Goal: Task Accomplishment & Management: Use online tool/utility

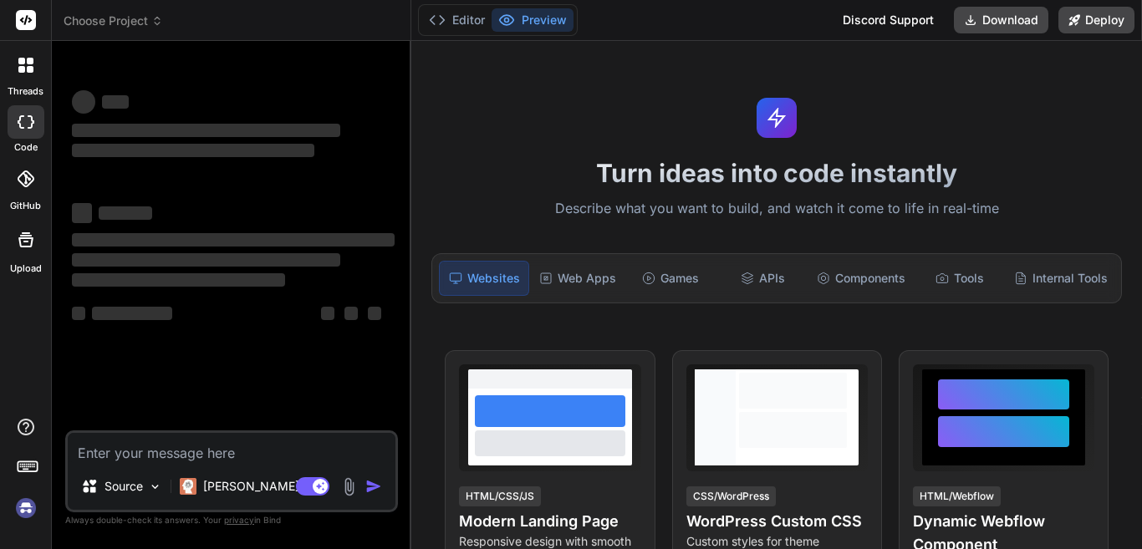
drag, startPoint x: 135, startPoint y: 75, endPoint x: 111, endPoint y: 38, distance: 44.0
click at [120, 64] on div "‌ ‌ ‌ ‌ ‌ ‌ ‌ ‌ ‌ ‌ ‌ ‌ ‌ ‌" at bounding box center [233, 242] width 329 height 376
click at [110, 1] on header "Choose Project Created with Pixso." at bounding box center [231, 20] width 359 height 41
click at [104, 21] on span "Choose Project" at bounding box center [113, 21] width 99 height 17
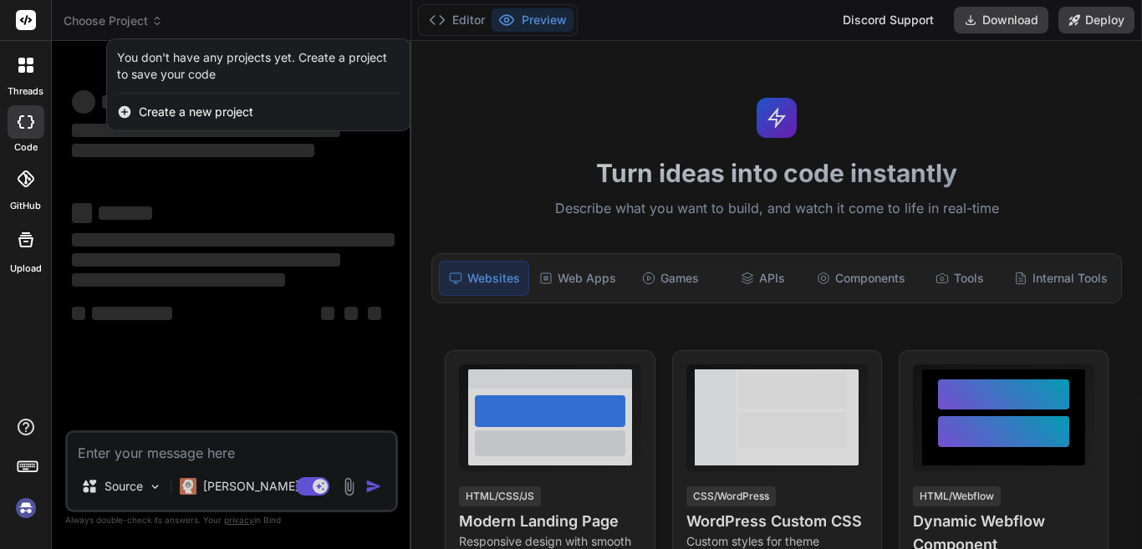
type textarea "x"
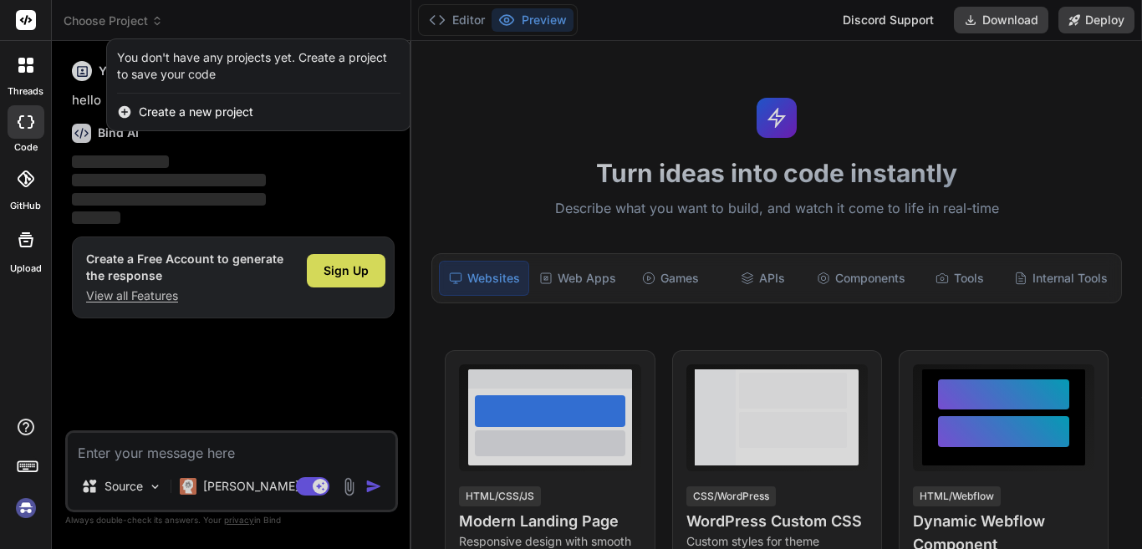
click at [279, 353] on div at bounding box center [571, 274] width 1142 height 549
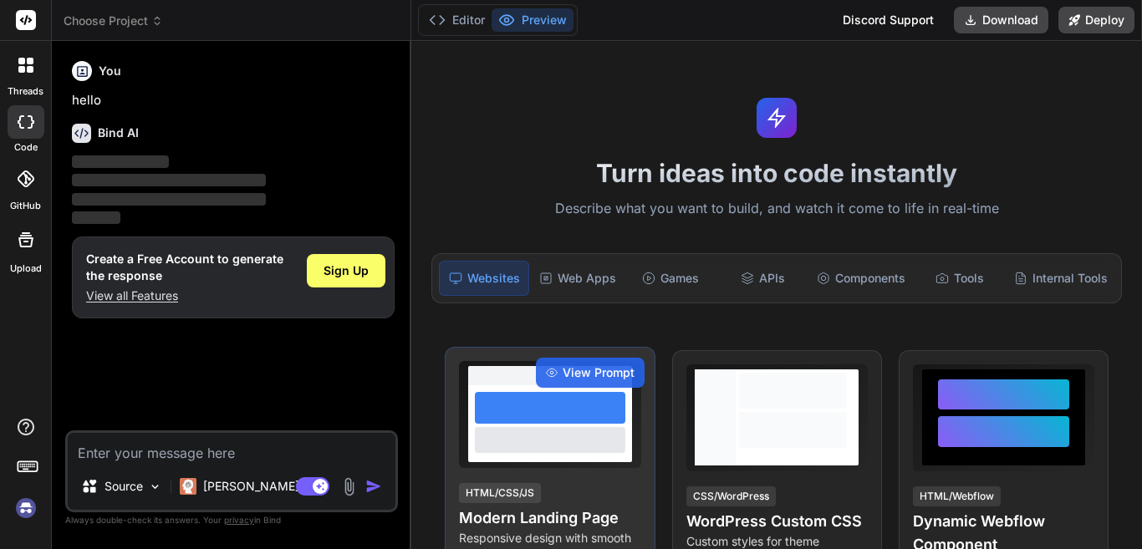
click at [527, 405] on div at bounding box center [550, 408] width 150 height 32
click at [556, 372] on div "View Prompt" at bounding box center [590, 373] width 109 height 30
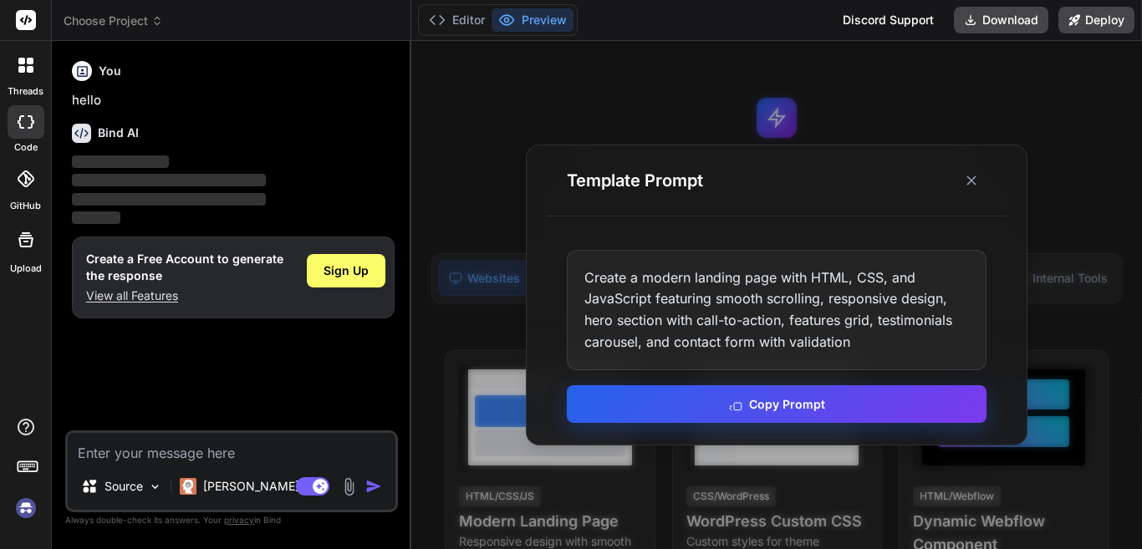
click at [663, 395] on button "Copy Prompt" at bounding box center [777, 404] width 420 height 38
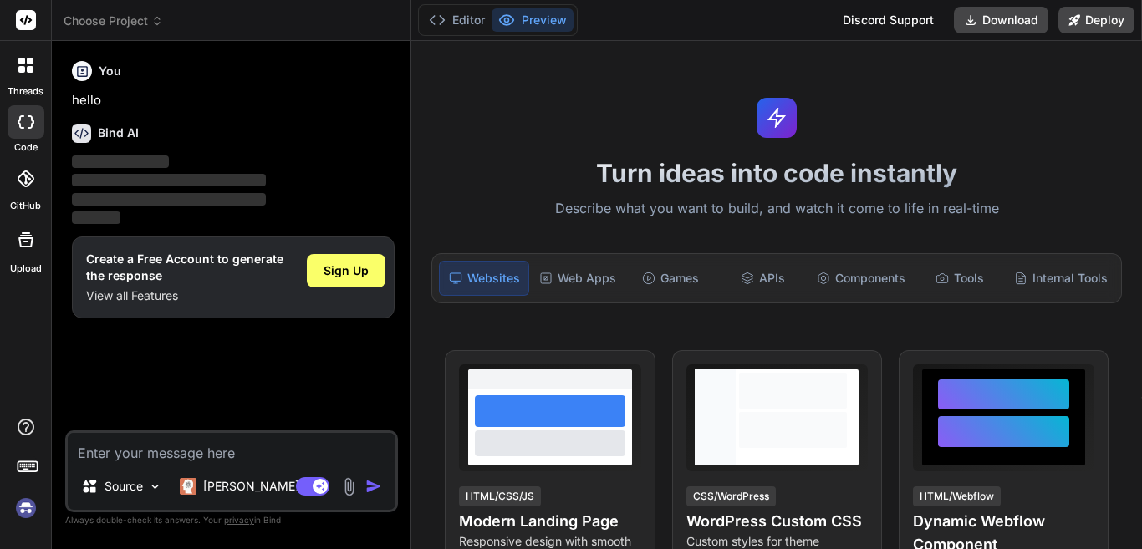
click at [121, 8] on header "Choose Project Created with Pixso." at bounding box center [231, 20] width 359 height 41
click at [136, 18] on span "Choose Project" at bounding box center [113, 21] width 99 height 17
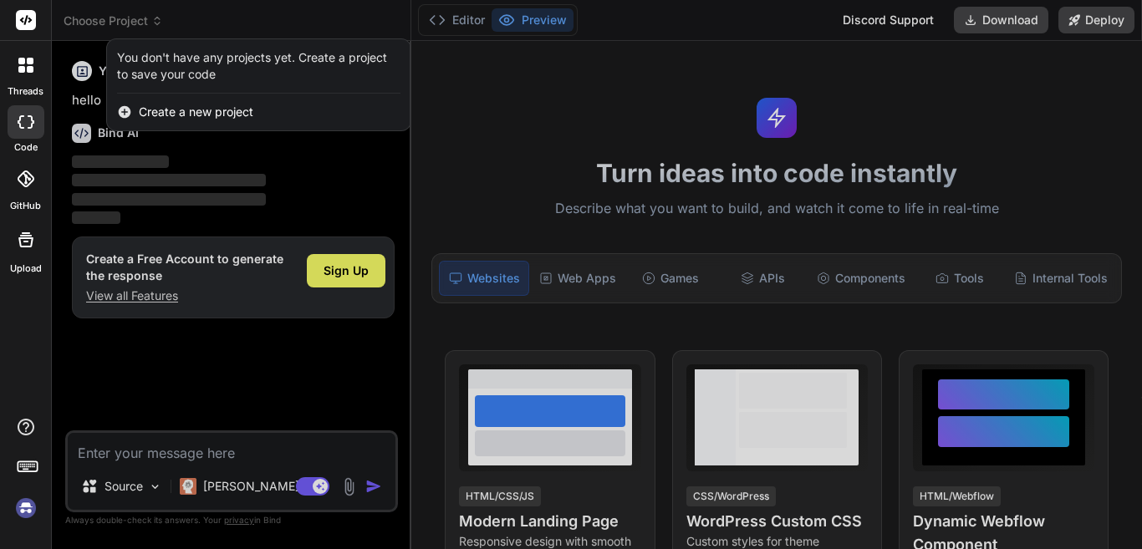
click at [145, 116] on span "Create a new project" at bounding box center [196, 112] width 114 height 17
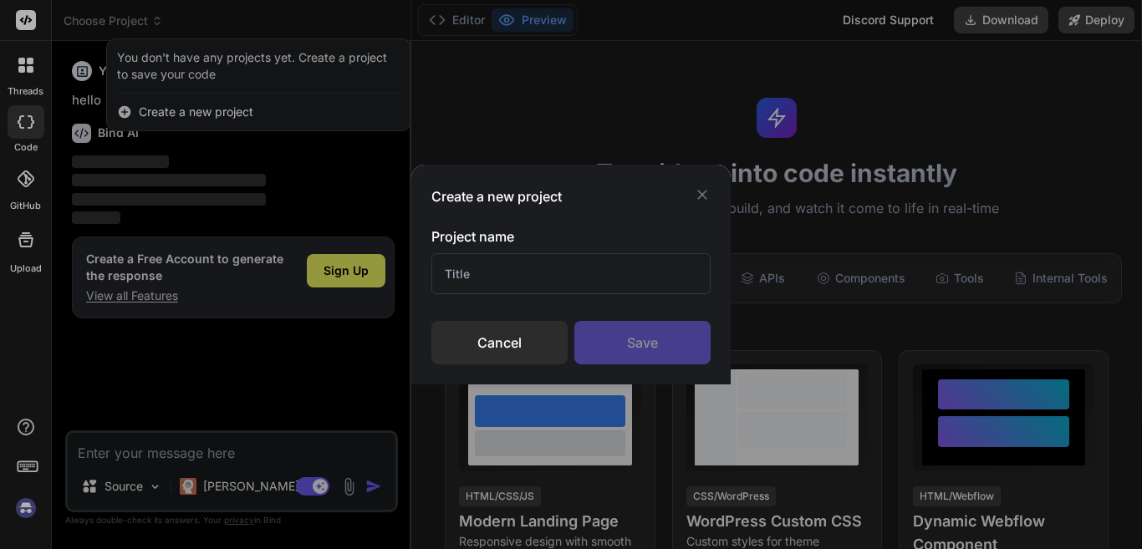
click at [501, 276] on input "text" at bounding box center [570, 273] width 279 height 41
type input "d"
type input "try.html"
click at [635, 328] on div "Save" at bounding box center [642, 342] width 136 height 43
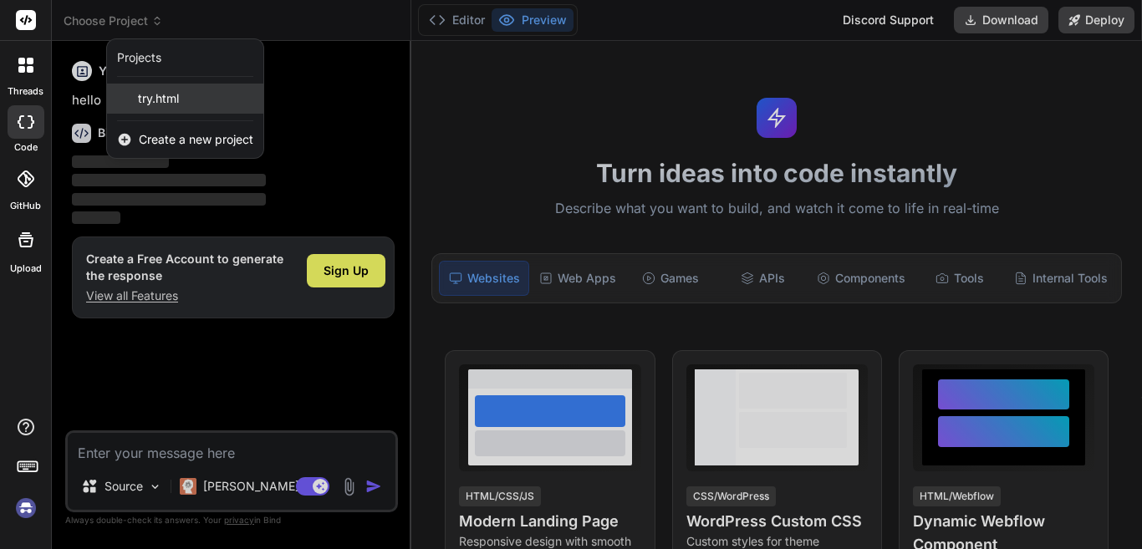
click at [145, 94] on span "try.html" at bounding box center [158, 98] width 41 height 17
type textarea "x"
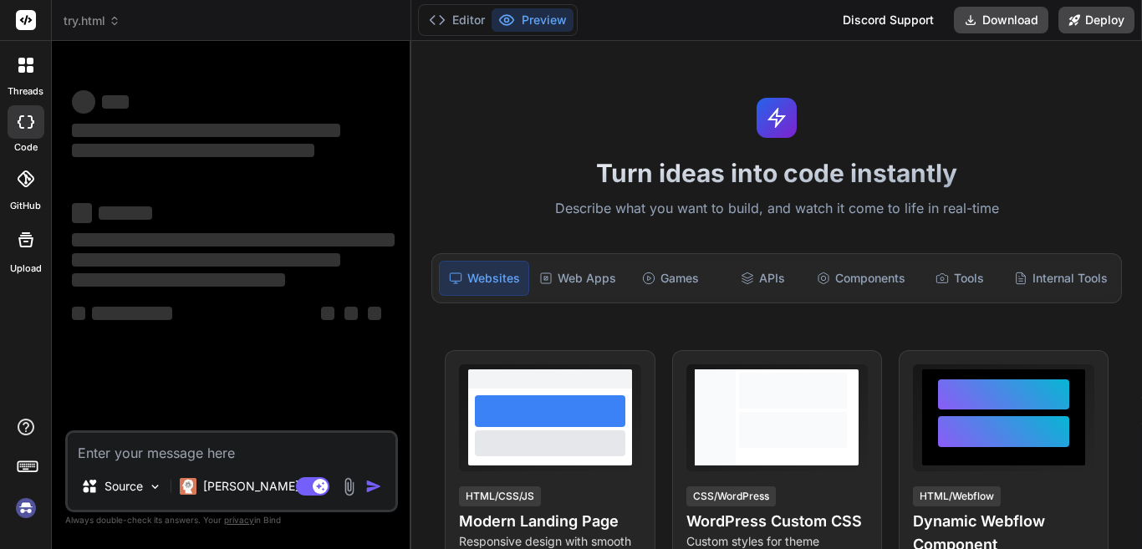
scroll to position [16, 0]
click at [79, 16] on span "try.html" at bounding box center [92, 21] width 57 height 17
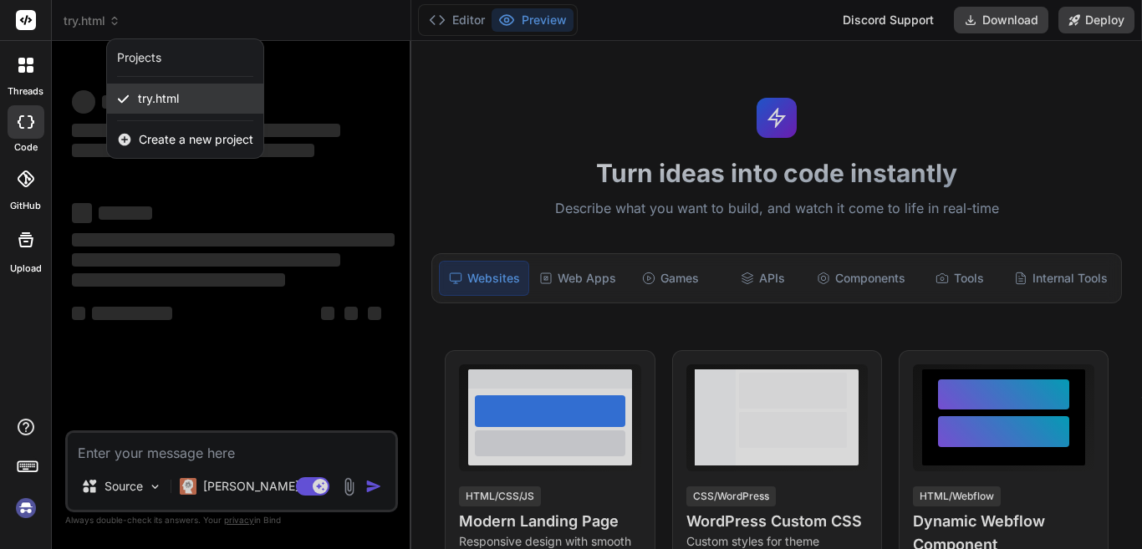
click at [145, 99] on span "try.html" at bounding box center [158, 98] width 41 height 17
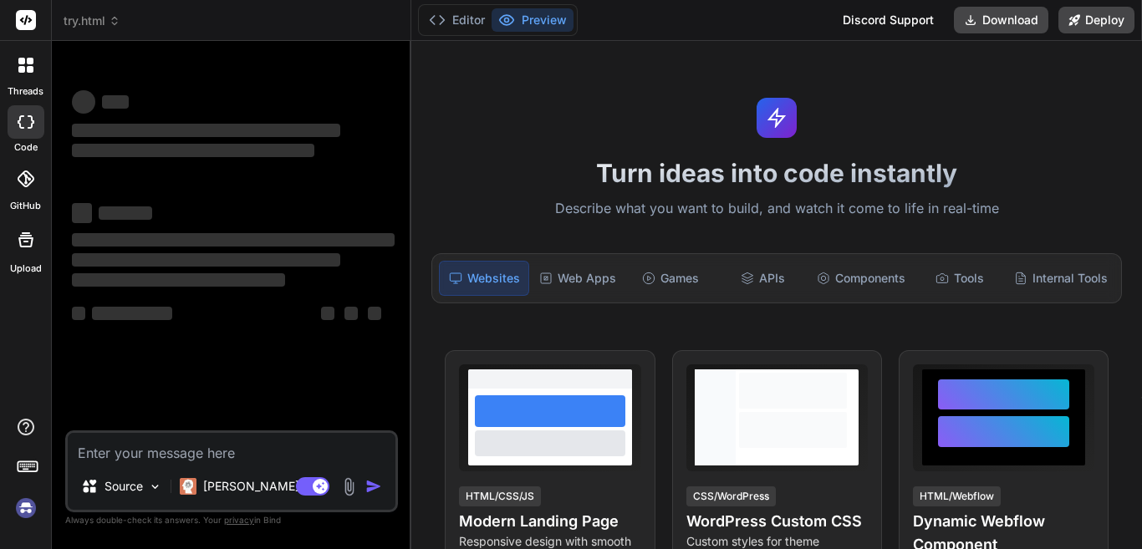
click at [144, 171] on div "‌ ‌ ‌ ‌ ‌ ‌ ‌ ‌ ‌ ‌ ‌ ‌ ‌ ‌" at bounding box center [233, 215] width 323 height 269
click at [18, 123] on icon at bounding box center [21, 121] width 7 height 13
click at [21, 123] on icon at bounding box center [26, 121] width 17 height 13
click at [169, 169] on div "‌ ‌ ‌ ‌ ‌ ‌ ‌ ‌ ‌ ‌ ‌ ‌ ‌ ‌" at bounding box center [233, 215] width 323 height 269
click at [456, 21] on button "Editor" at bounding box center [456, 19] width 69 height 23
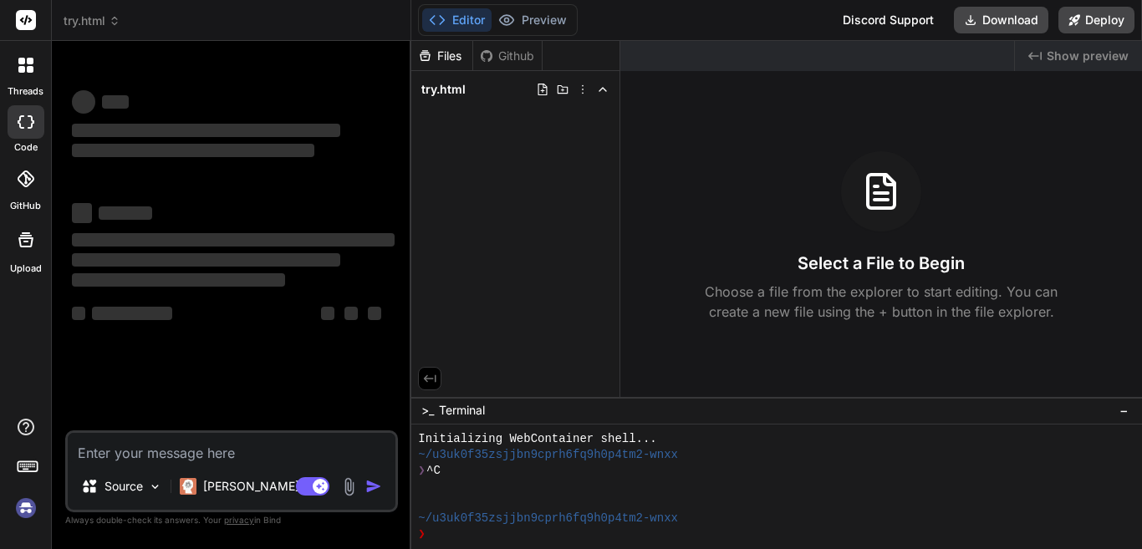
click at [518, 134] on div "Files Github try.html" at bounding box center [515, 219] width 209 height 356
click at [838, 259] on h3 "Select a File to Begin" at bounding box center [880, 263] width 167 height 23
click at [605, 87] on icon at bounding box center [602, 89] width 13 height 13
click at [445, 93] on span "try.html" at bounding box center [443, 89] width 44 height 17
click at [448, 85] on span "try.html" at bounding box center [443, 89] width 44 height 17
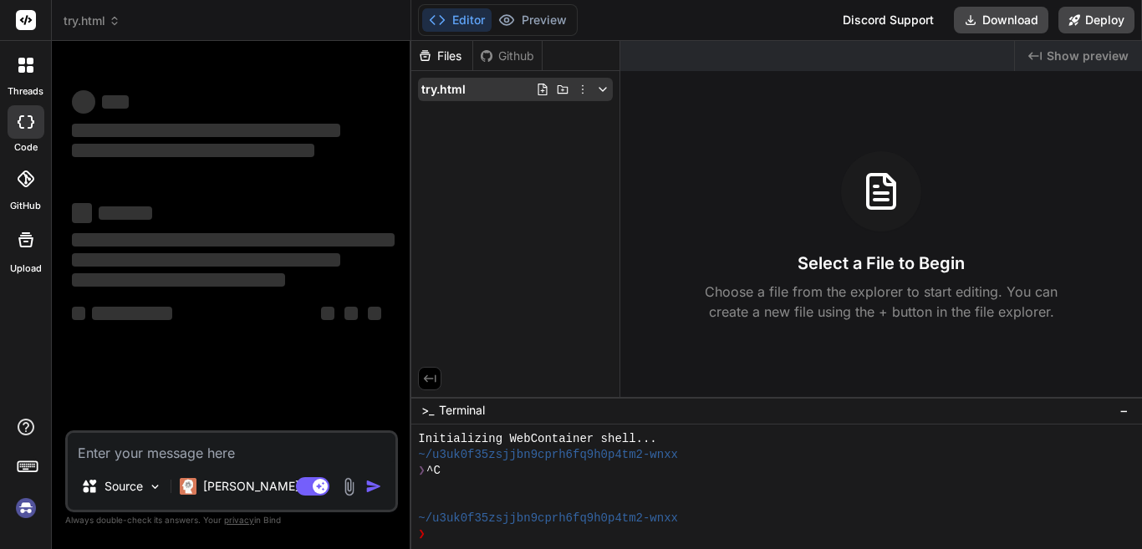
click at [446, 88] on span "try.html" at bounding box center [443, 89] width 44 height 17
click at [416, 75] on div "try.html" at bounding box center [515, 89] width 208 height 37
click at [432, 89] on span "try.html" at bounding box center [443, 89] width 44 height 17
click at [541, 93] on icon at bounding box center [542, 89] width 13 height 13
type input "etry.html"
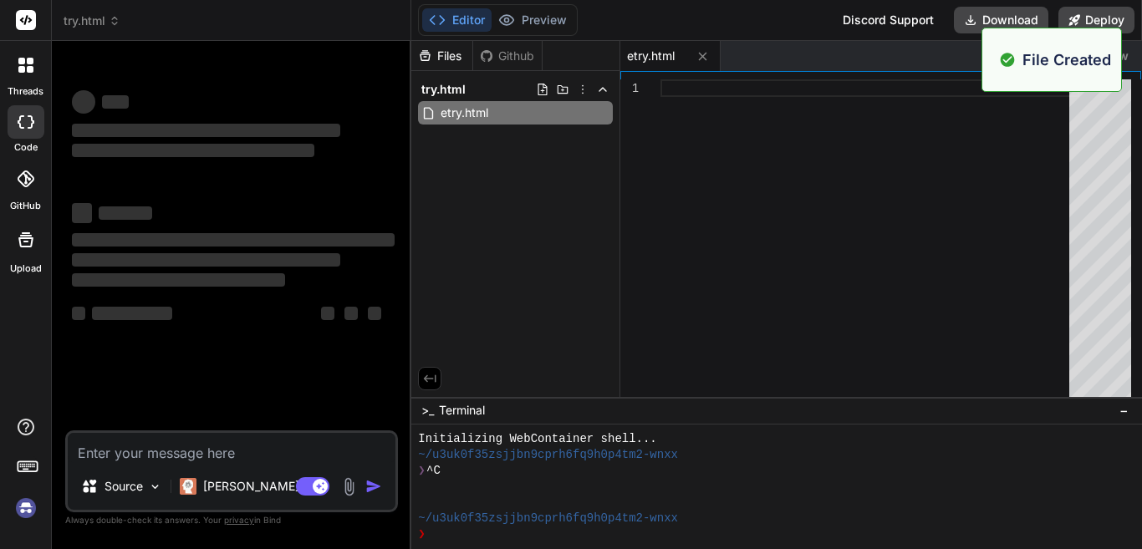
click at [647, 85] on div at bounding box center [640, 88] width 40 height 18
click at [681, 91] on div at bounding box center [869, 241] width 419 height 325
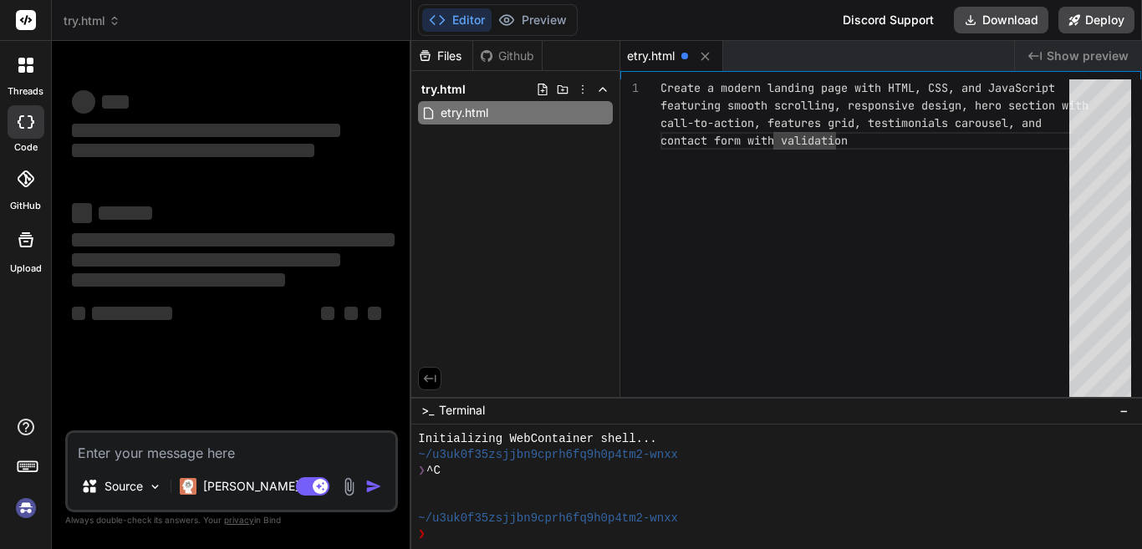
type textarea "Create a modern landing page with HTML, CSS, and JavaScript featuring smooth sc…"
type textarea "x"
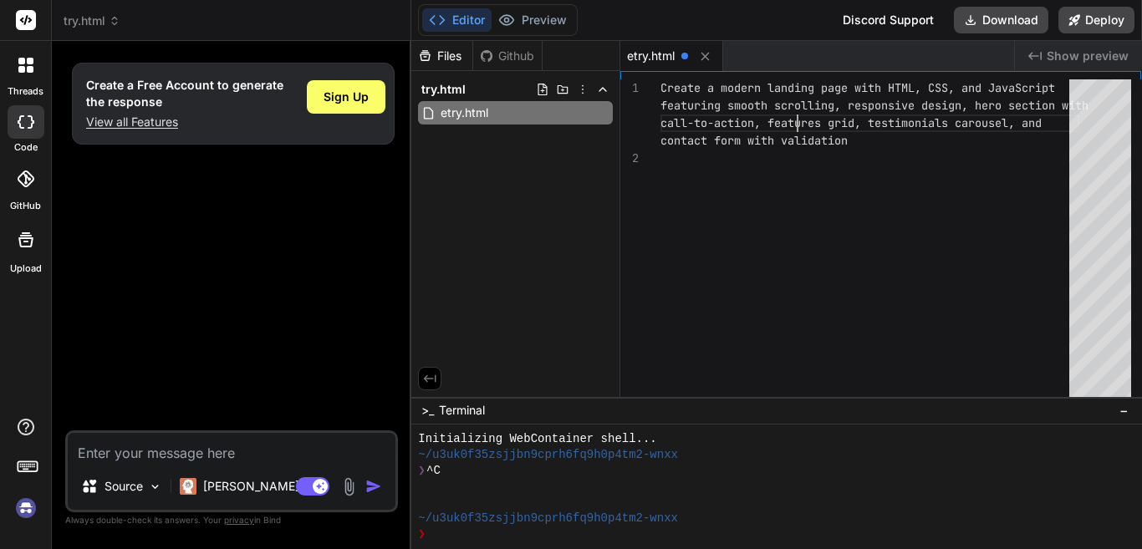
click at [795, 109] on div "Create a modern landing page with HTML, CSS, and J avaScript featuring smooth s…" at bounding box center [869, 241] width 419 height 325
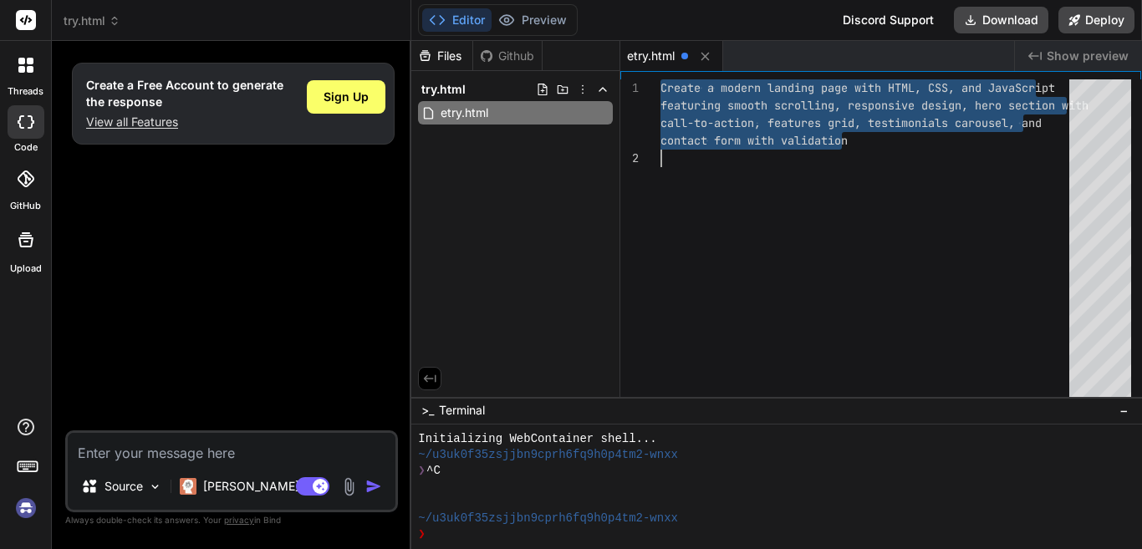
click at [795, 109] on div "Create a modern landing page with HTML, CSS, and J avaScript featuring smooth s…" at bounding box center [869, 241] width 419 height 325
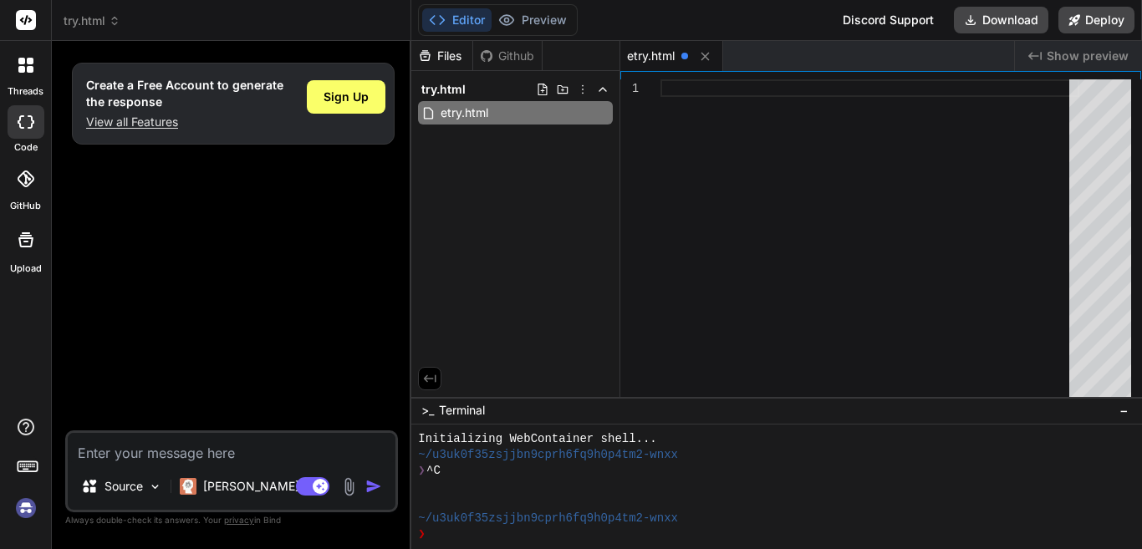
click at [1042, 56] on div "Created with Pixso. Show preview" at bounding box center [1078, 56] width 127 height 30
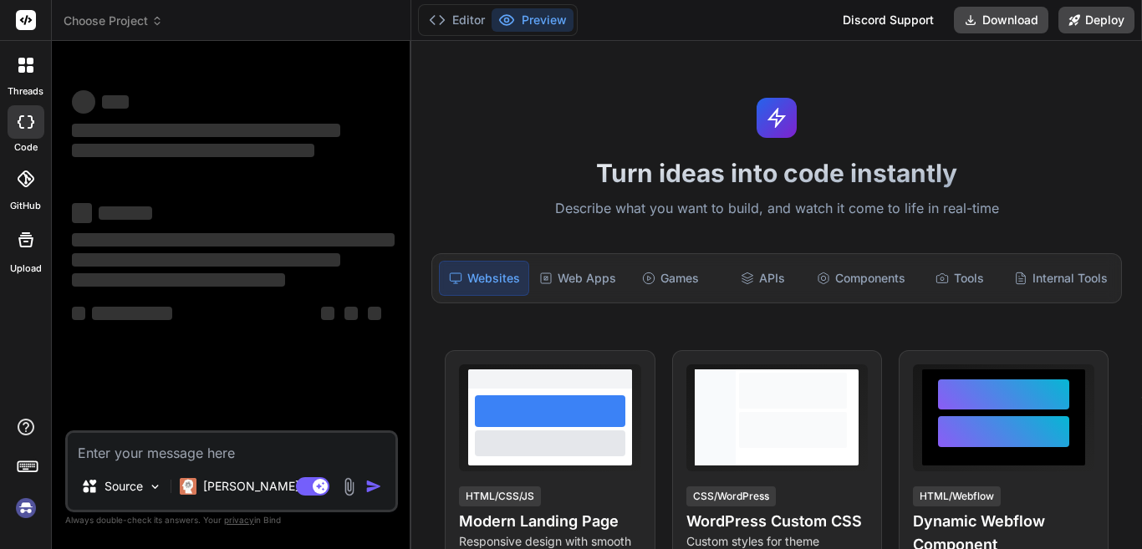
type textarea "x"
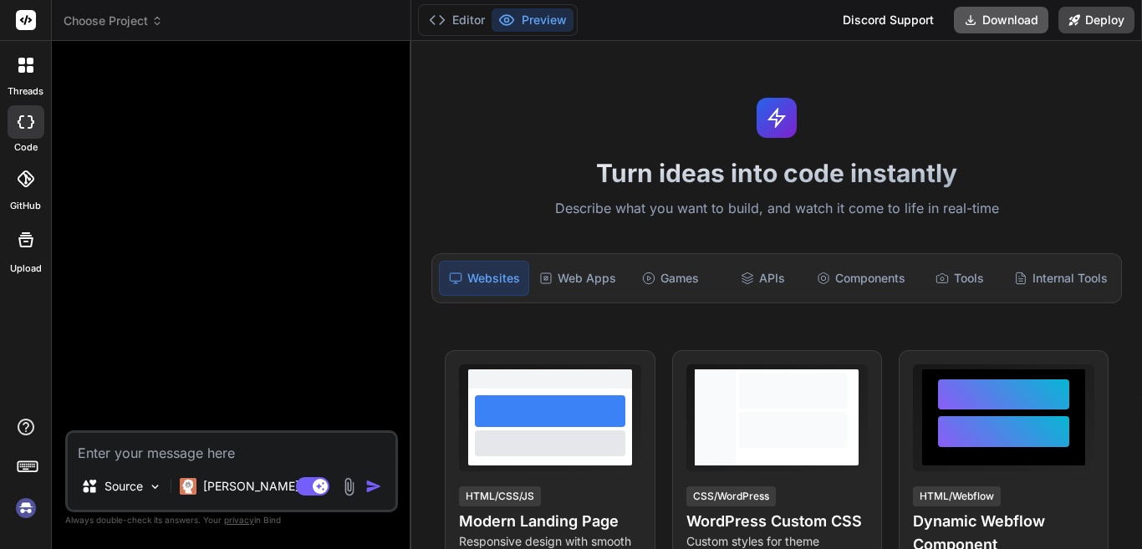
click at [985, 15] on button "Download" at bounding box center [1001, 20] width 94 height 27
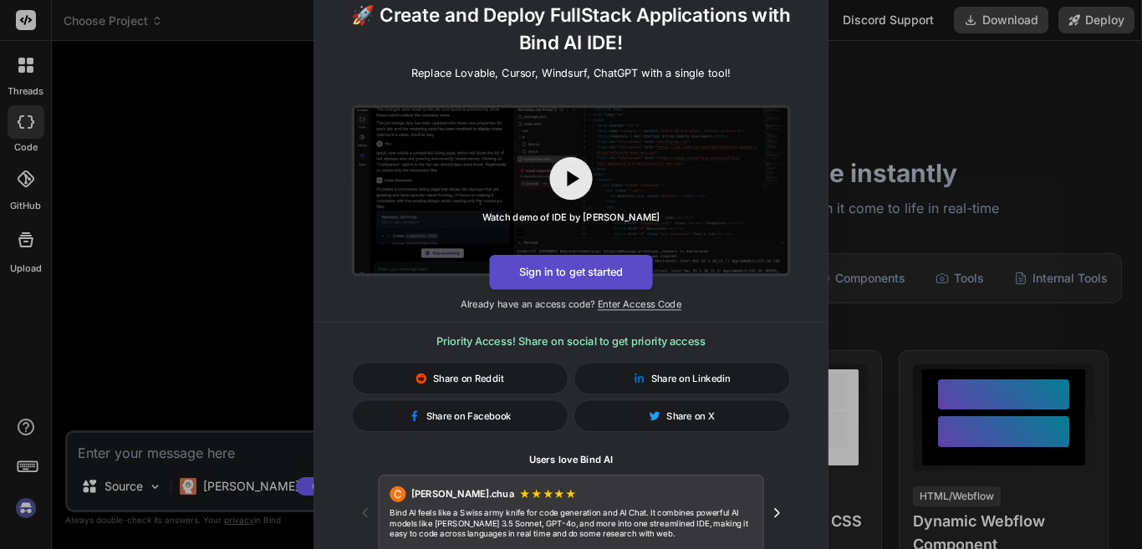
click at [586, 272] on button "Sign in to get started" at bounding box center [570, 272] width 163 height 35
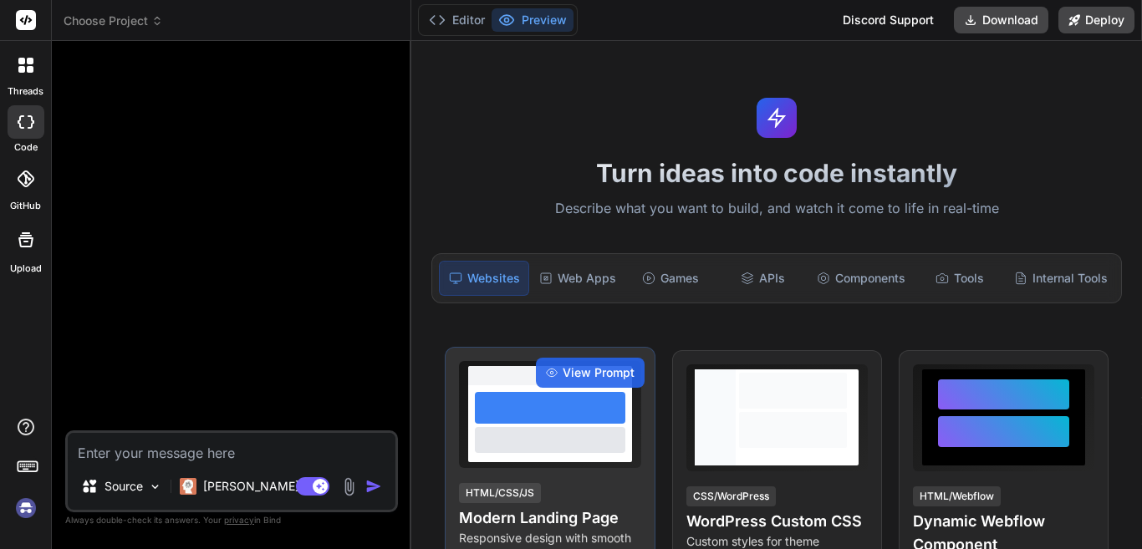
click at [555, 419] on div at bounding box center [550, 408] width 150 height 32
click at [581, 374] on span "View Prompt" at bounding box center [598, 372] width 72 height 17
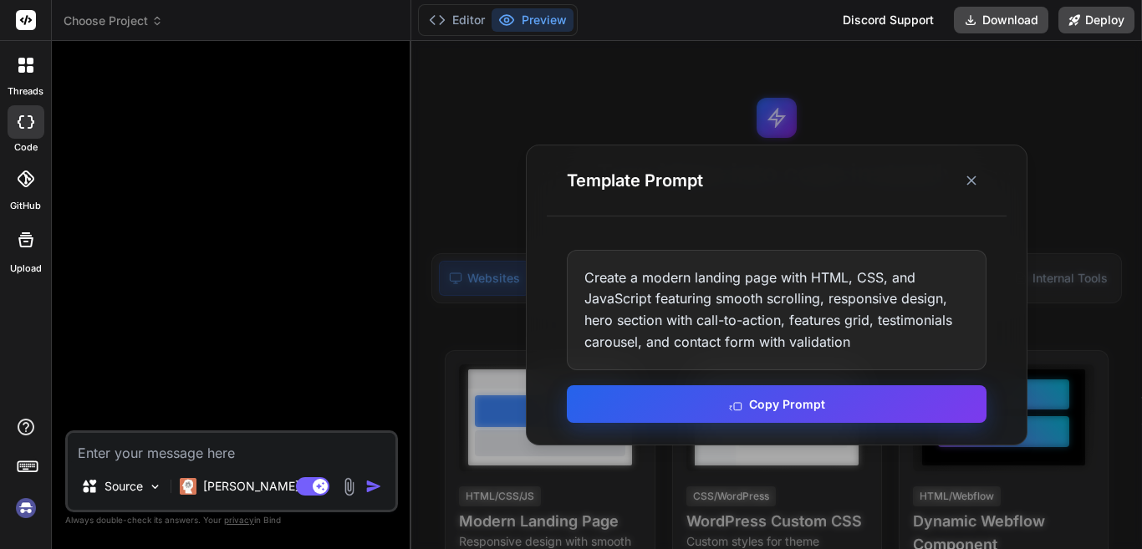
click at [778, 405] on button "Copy Prompt" at bounding box center [777, 404] width 420 height 38
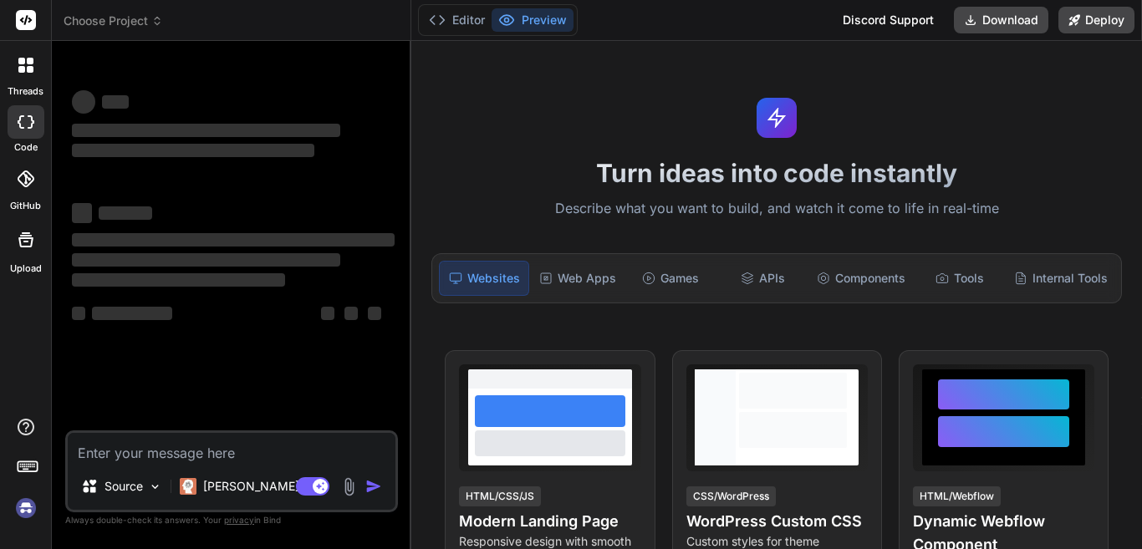
type textarea "x"
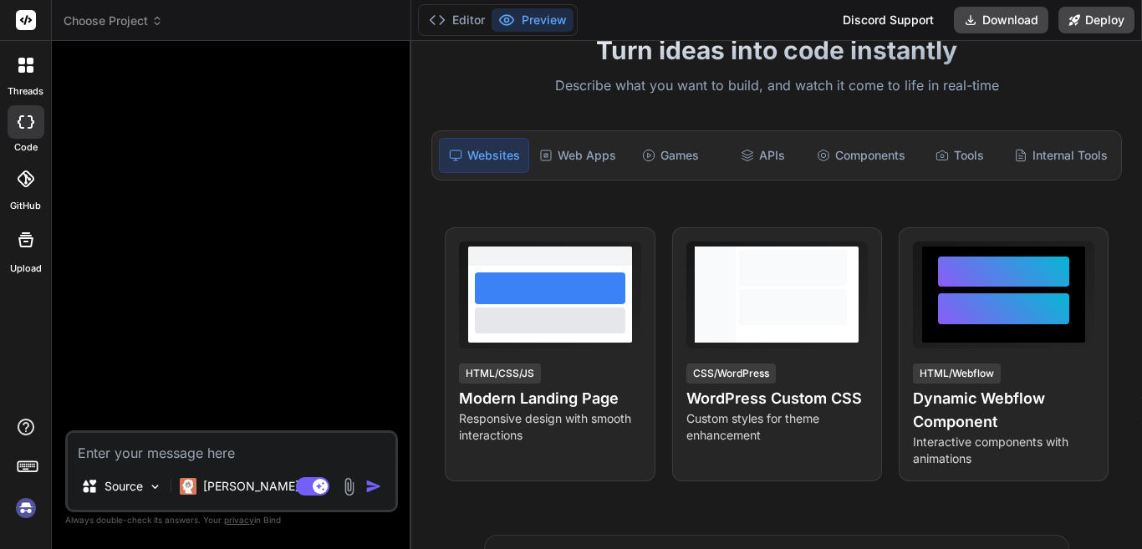
scroll to position [251, 0]
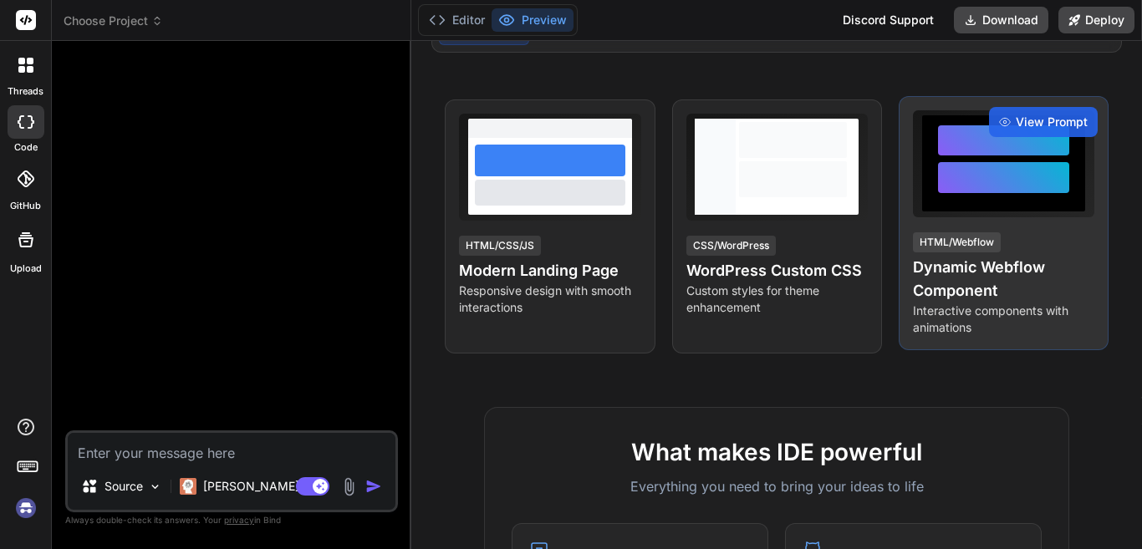
click at [928, 257] on h4 "Dynamic Webflow Component" at bounding box center [1003, 279] width 181 height 47
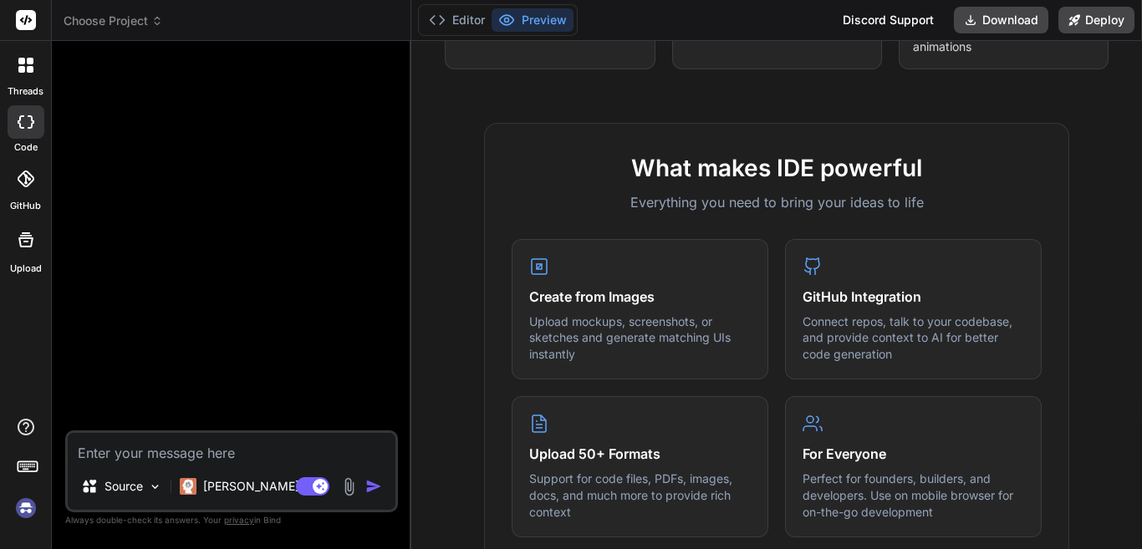
scroll to position [752, 0]
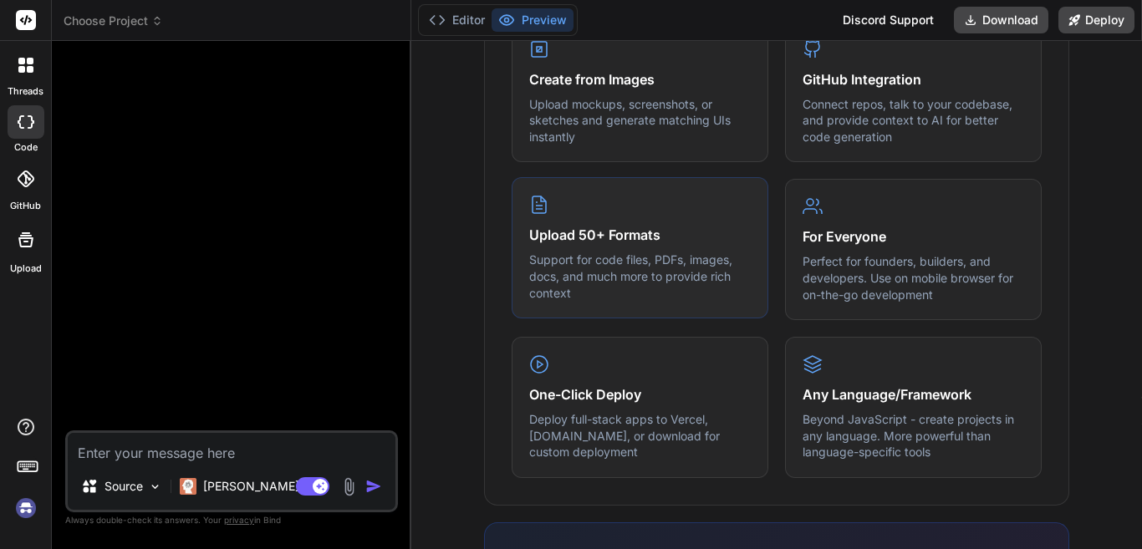
click at [628, 228] on h4 "Upload 50+ Formats" at bounding box center [639, 235] width 221 height 20
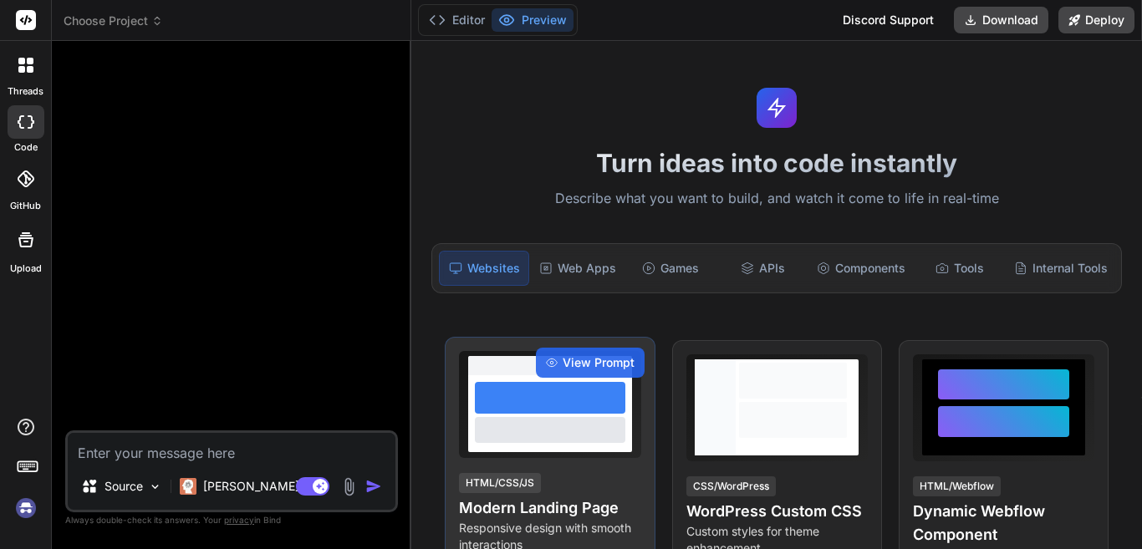
scroll to position [0, 0]
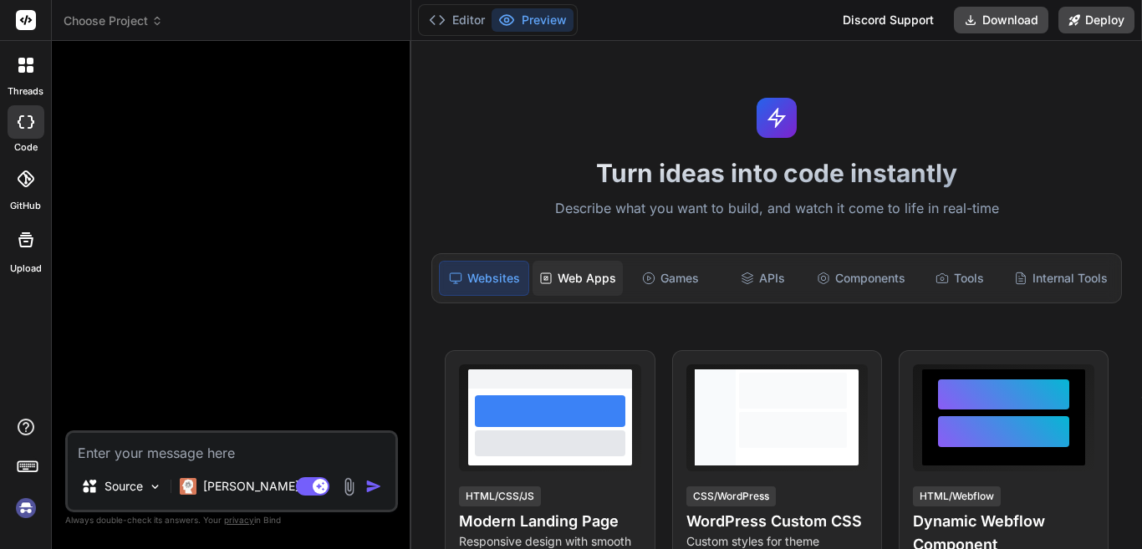
click at [577, 279] on div "Web Apps" at bounding box center [577, 278] width 90 height 35
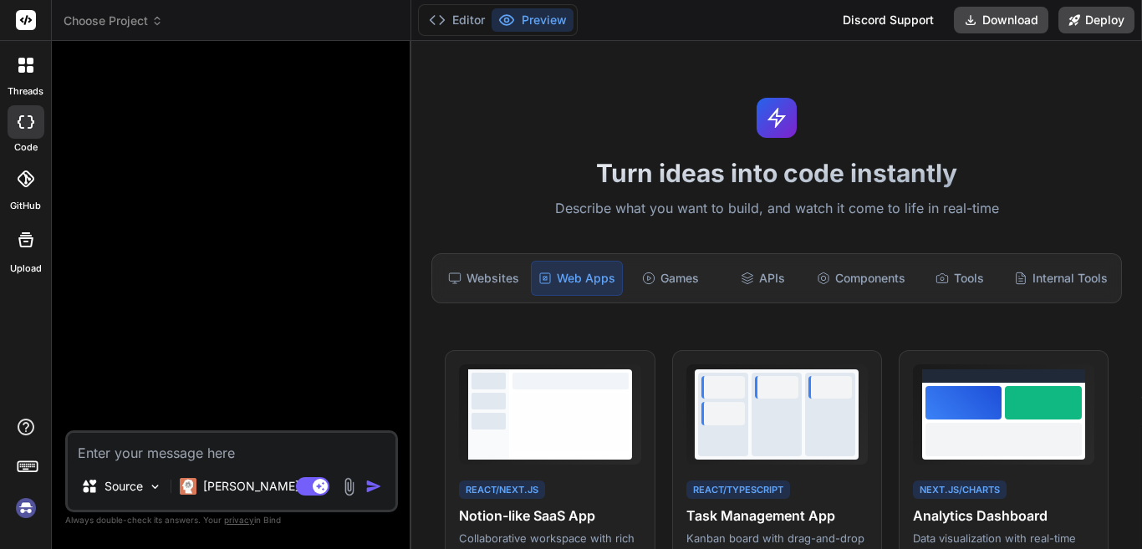
scroll to position [84, 0]
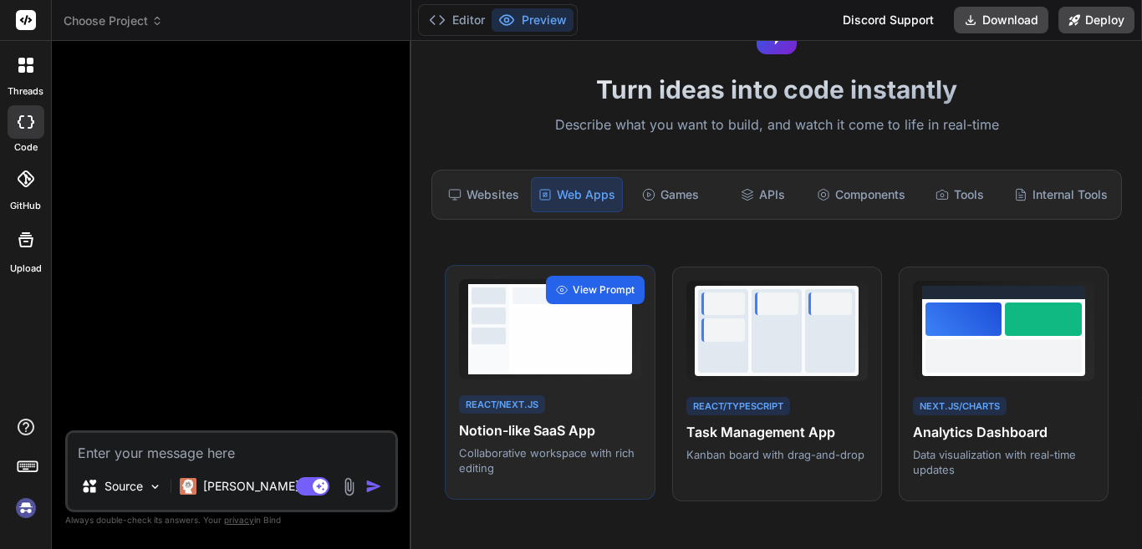
click at [603, 284] on span "View Prompt" at bounding box center [603, 289] width 62 height 15
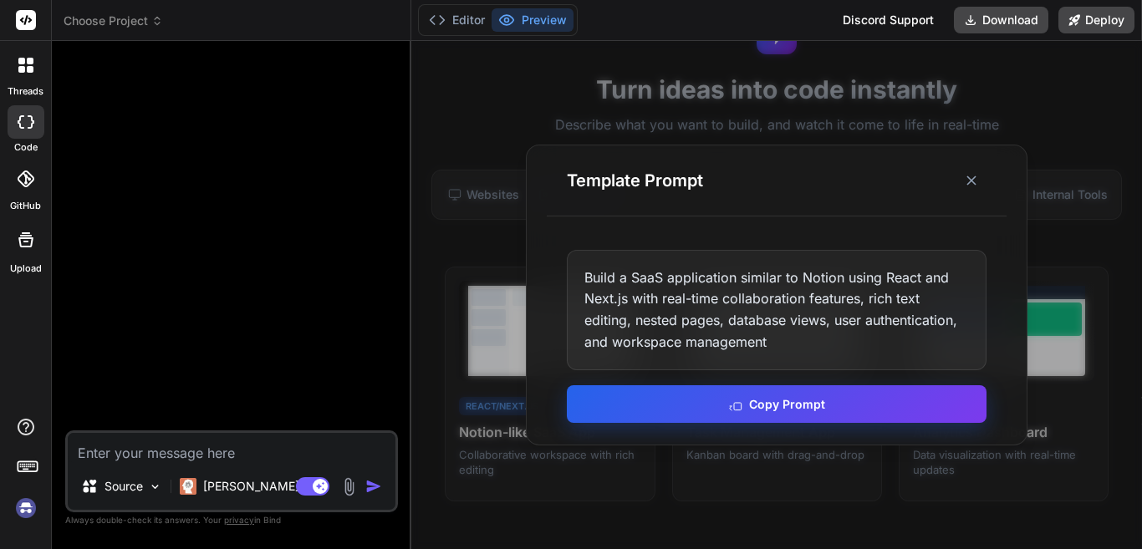
click at [746, 396] on button "Copy Prompt" at bounding box center [777, 404] width 420 height 38
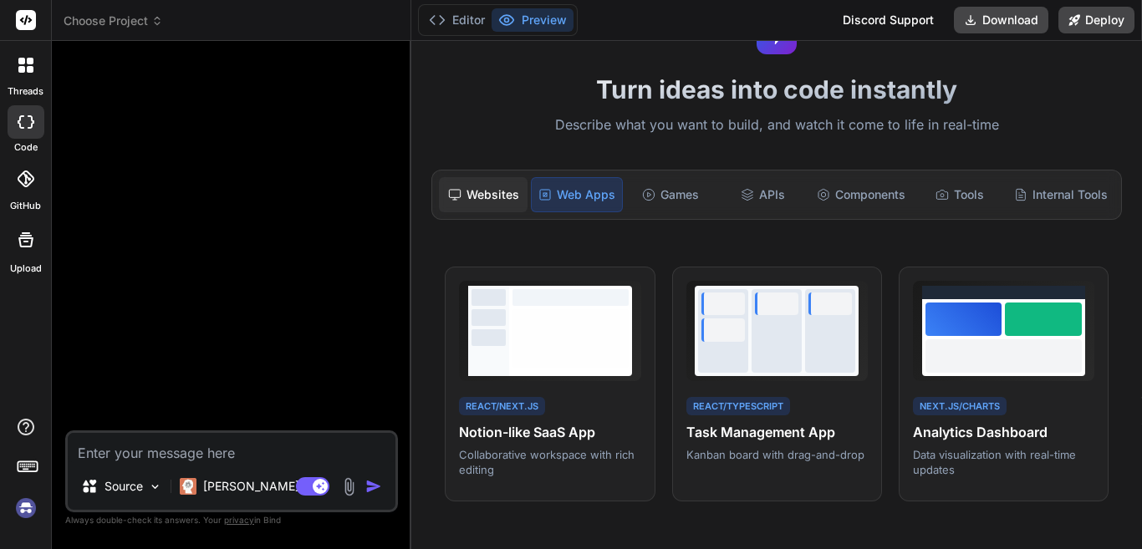
click at [488, 194] on div "Websites" at bounding box center [483, 194] width 89 height 35
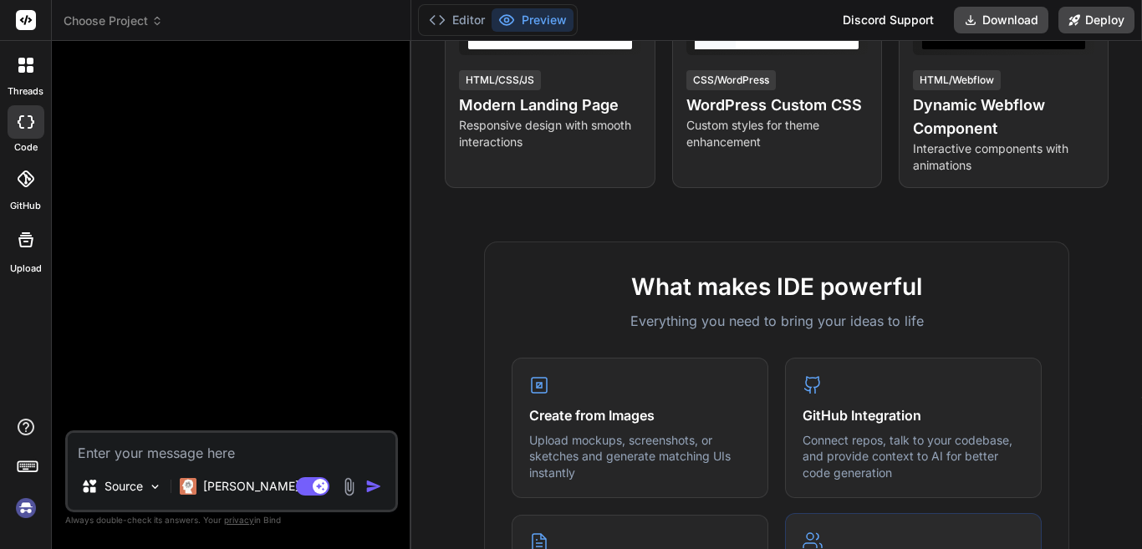
scroll to position [0, 0]
